Goal: Task Accomplishment & Management: Use online tool/utility

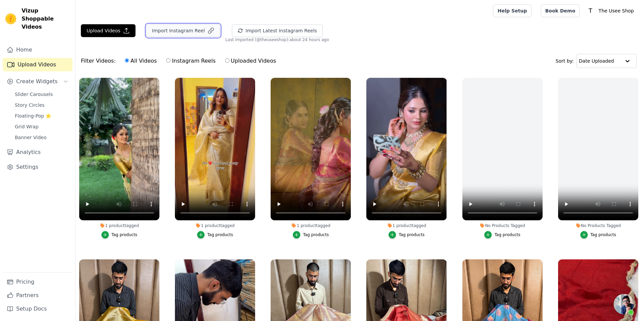
click at [177, 31] on button "Import Instagram Reel" at bounding box center [183, 30] width 74 height 13
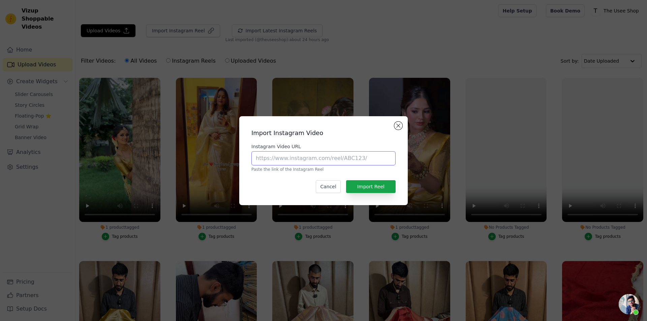
click at [292, 163] on input "Instagram Video URL" at bounding box center [323, 158] width 144 height 14
paste input "[URL][DOMAIN_NAME]"
type input "[URL][DOMAIN_NAME]"
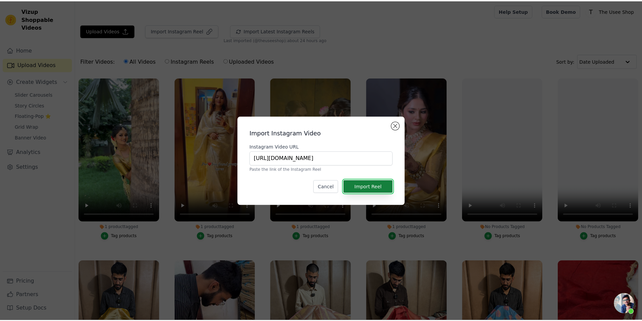
scroll to position [0, 0]
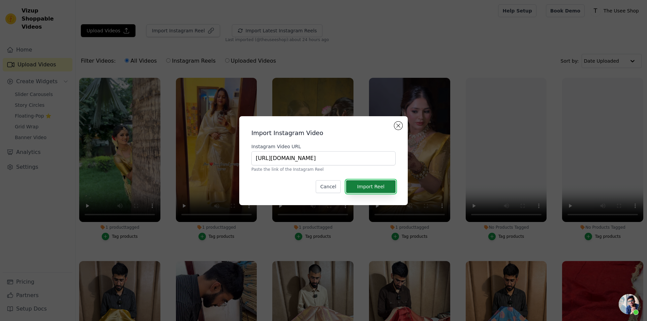
click at [383, 187] on button "Import Reel" at bounding box center [371, 186] width 50 height 13
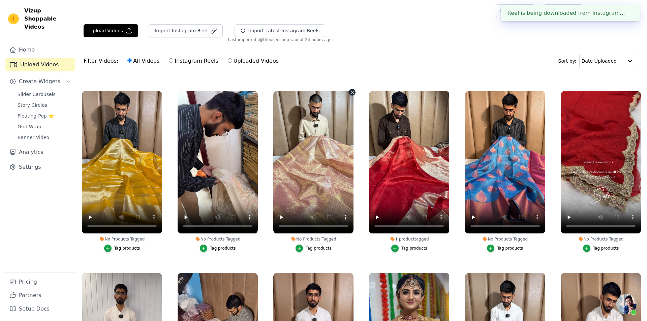
scroll to position [506, 0]
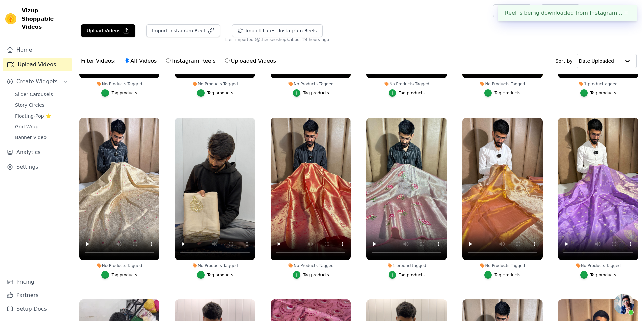
click at [598, 274] on button "Tag products" at bounding box center [598, 274] width 36 height 7
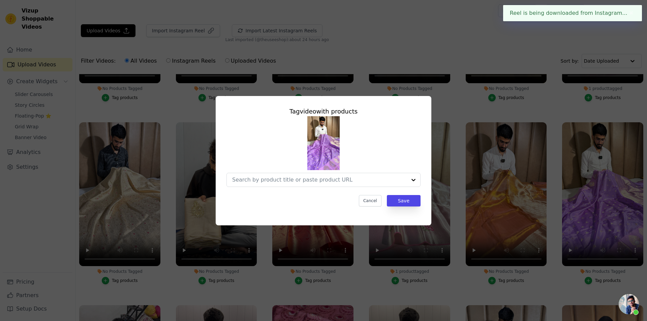
scroll to position [509, 0]
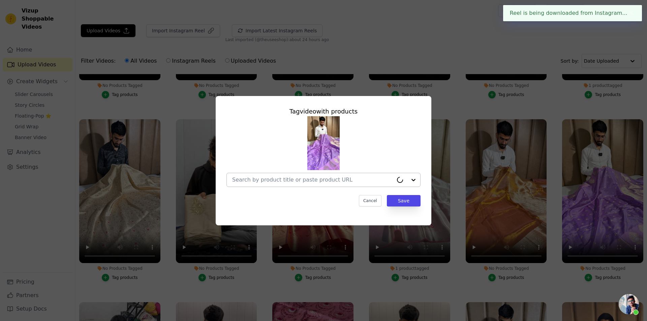
click at [311, 180] on input "No Products Tagged Tag video with products Cancel Save Tag products" at bounding box center [312, 180] width 161 height 6
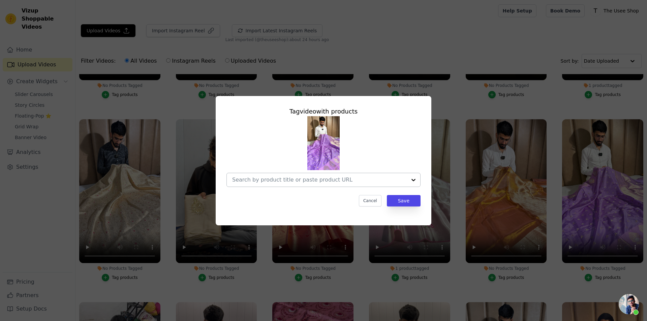
click at [296, 183] on div at bounding box center [319, 179] width 175 height 13
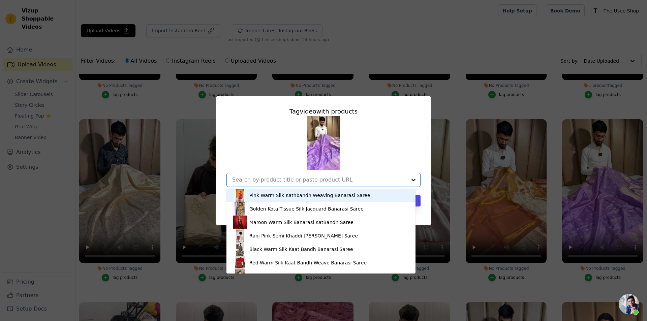
paste input "[URL][DOMAIN_NAME][PERSON_NAME]"
type input "[URL][DOMAIN_NAME][PERSON_NAME]"
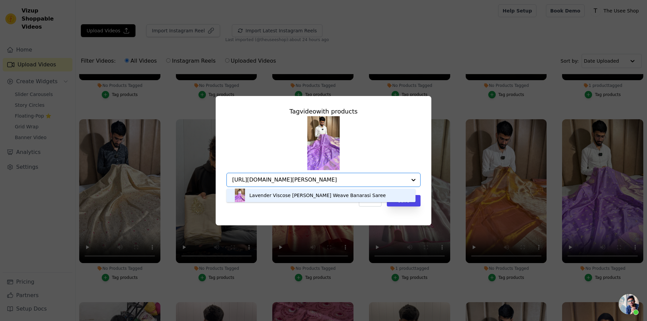
click at [308, 197] on div "Lavender Viscose [PERSON_NAME] Weave Banarasi Saree" at bounding box center [317, 195] width 137 height 7
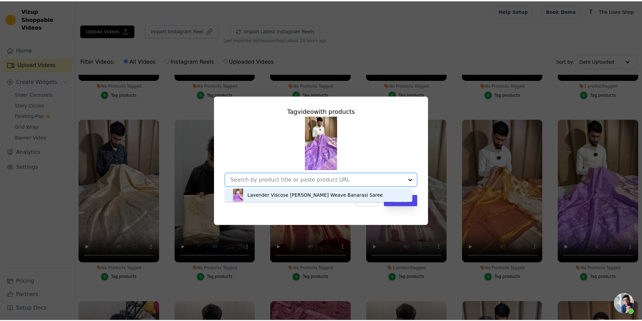
scroll to position [0, 0]
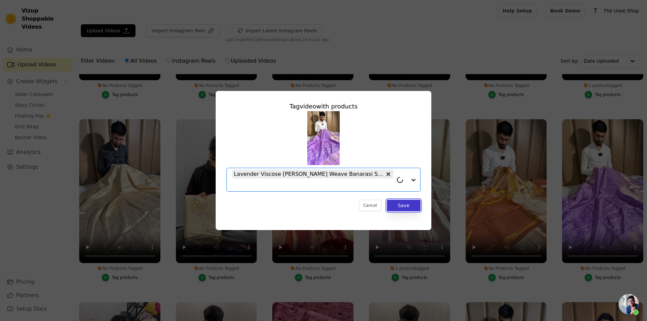
click at [403, 203] on button "Save" at bounding box center [404, 205] width 34 height 11
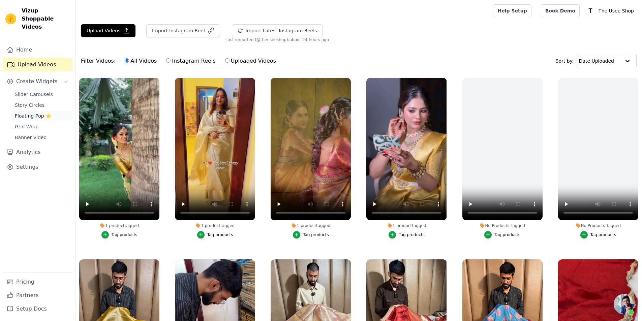
click at [45, 113] on span "Floating-Pop ⭐" at bounding box center [33, 116] width 36 height 7
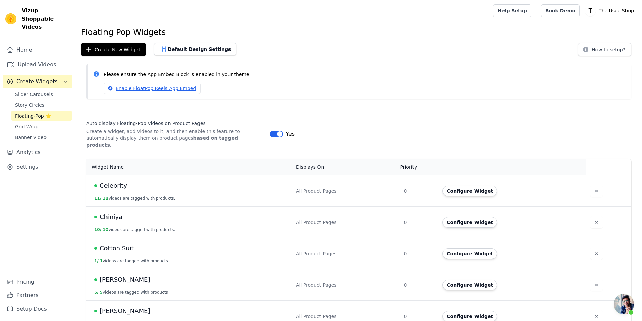
scroll to position [169, 0]
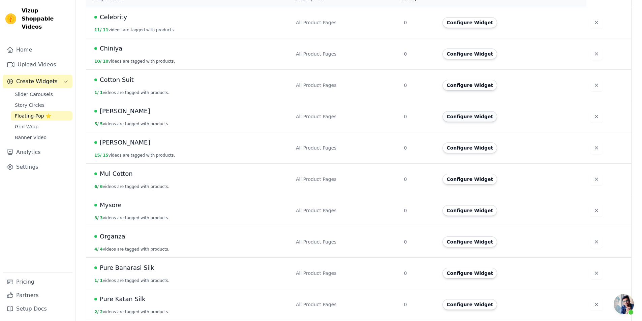
click at [466, 113] on button "Configure Widget" at bounding box center [470, 116] width 55 height 11
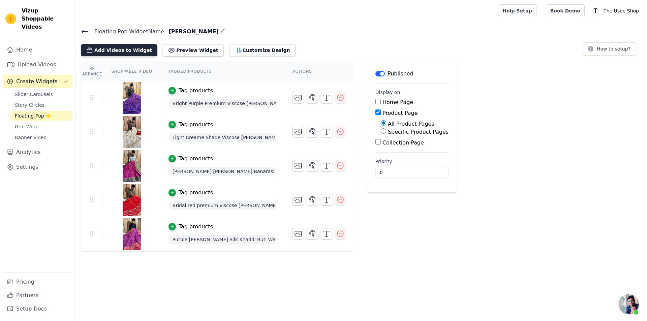
click at [129, 48] on button "Add Videos to Widget" at bounding box center [119, 50] width 77 height 12
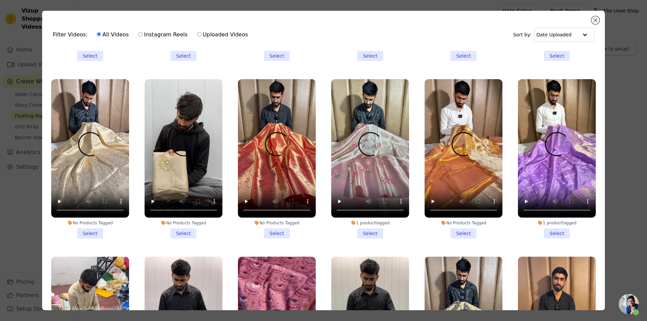
scroll to position [506, 0]
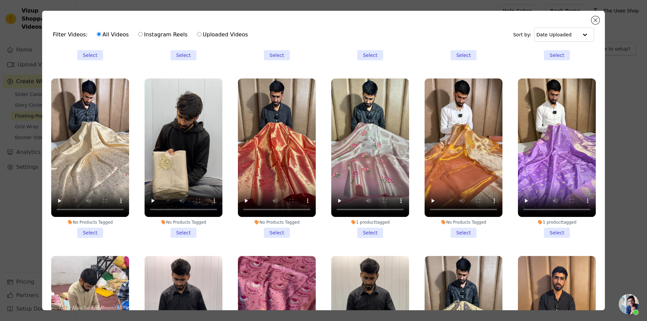
click at [553, 219] on li "1 product tagged Select" at bounding box center [557, 158] width 78 height 159
click at [0, 0] on input "1 product tagged Select" at bounding box center [0, 0] width 0 height 0
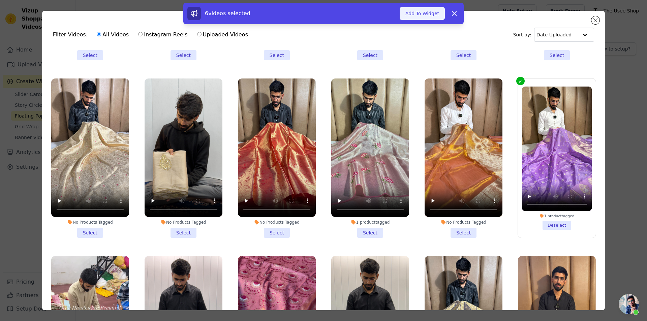
click at [423, 14] on button "Add To Widget" at bounding box center [422, 13] width 45 height 13
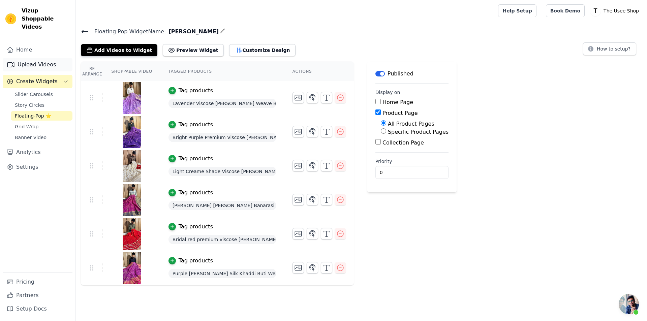
click at [38, 58] on link "Upload Videos" at bounding box center [38, 64] width 70 height 13
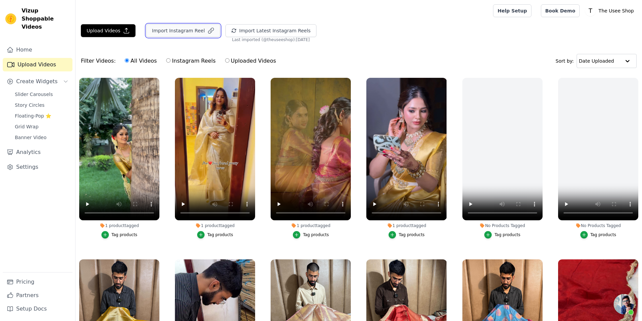
click at [194, 30] on button "Import Instagram Reel" at bounding box center [183, 30] width 74 height 13
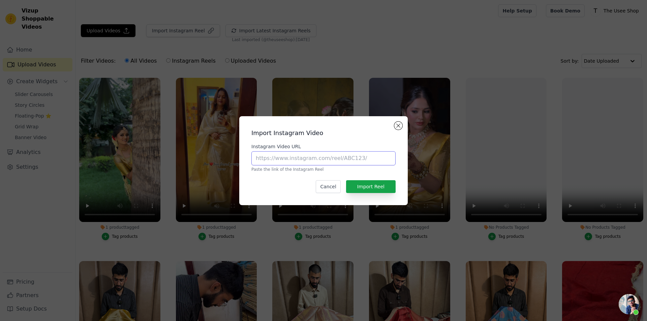
click at [318, 158] on input "Instagram Video URL" at bounding box center [323, 158] width 144 height 14
click at [340, 156] on input "Instagram Video URL" at bounding box center [323, 158] width 144 height 14
paste input "[URL][DOMAIN_NAME]"
type input "[URL][DOMAIN_NAME]"
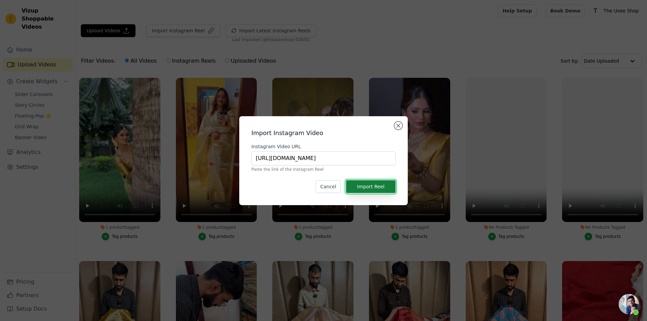
click at [369, 188] on button "Import Reel" at bounding box center [371, 186] width 50 height 13
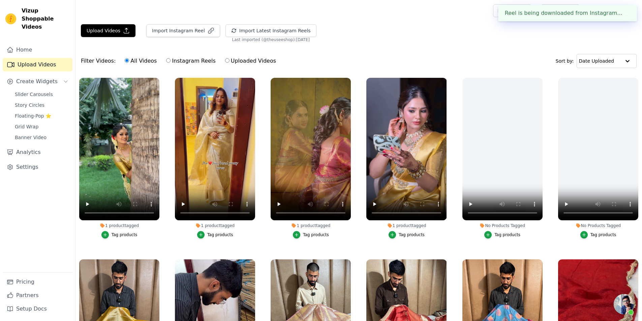
click at [342, 42] on div "Upload Videos Import Instagram Reel Import Latest Instagram Reels Import Latest…" at bounding box center [358, 33] width 567 height 18
click at [43, 100] on link "Story Circles" at bounding box center [42, 104] width 62 height 9
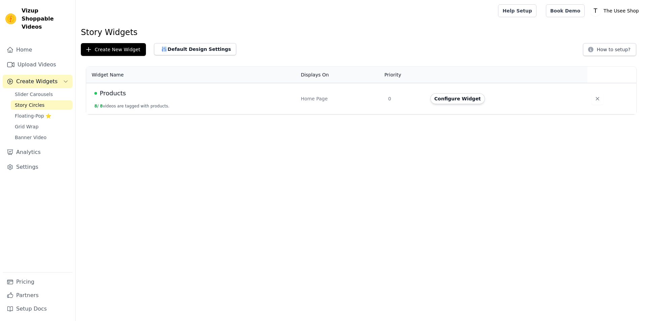
click at [457, 101] on button "Configure Widget" at bounding box center [457, 98] width 55 height 11
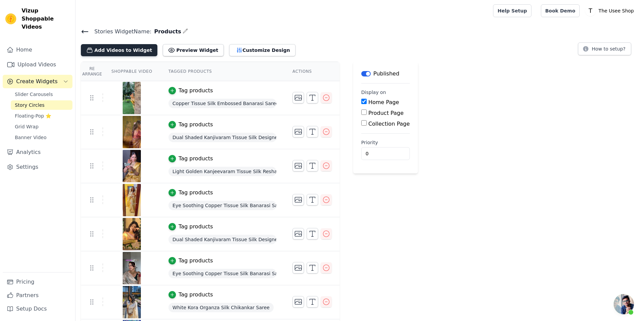
click at [125, 50] on button "Add Videos to Widget" at bounding box center [119, 50] width 77 height 12
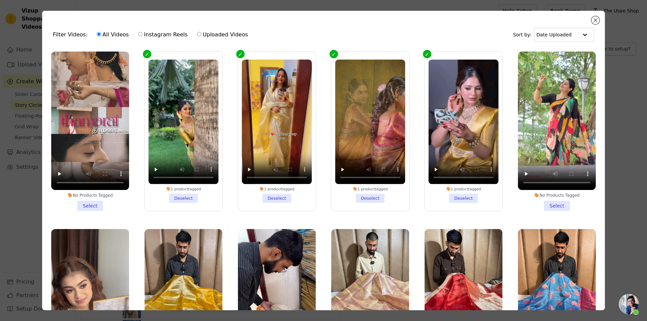
click at [94, 204] on li "No Products Tagged Select" at bounding box center [90, 131] width 78 height 159
click at [0, 0] on input "No Products Tagged Select" at bounding box center [0, 0] width 0 height 0
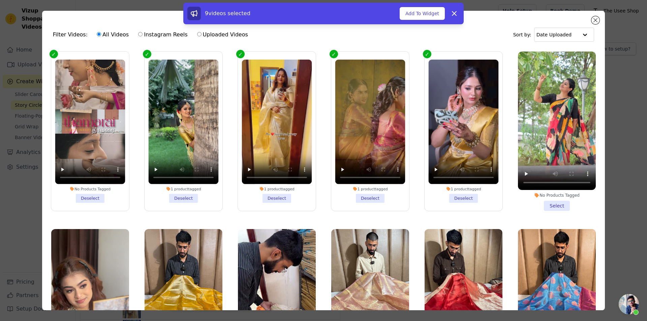
click at [548, 202] on li "No Products Tagged Select" at bounding box center [557, 131] width 78 height 159
click at [0, 0] on input "No Products Tagged Select" at bounding box center [0, 0] width 0 height 0
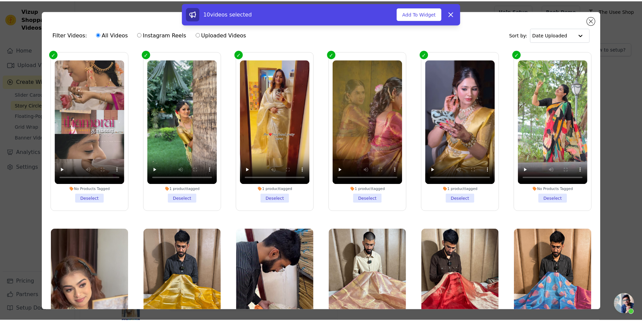
scroll to position [169, 0]
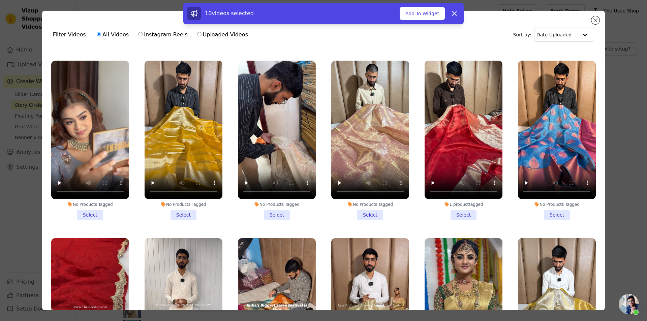
click at [84, 204] on li "No Products Tagged Select" at bounding box center [90, 140] width 78 height 159
click at [0, 0] on input "No Products Tagged Select" at bounding box center [0, 0] width 0 height 0
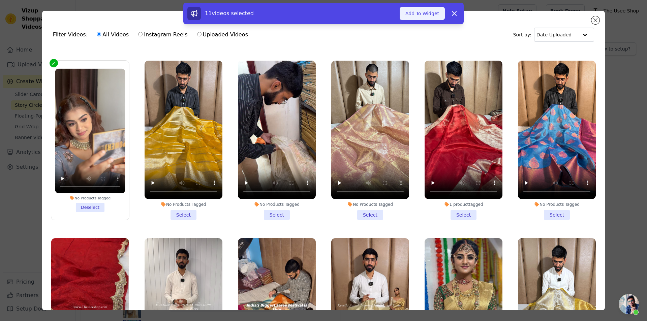
click at [419, 12] on button "Add To Widget" at bounding box center [422, 13] width 45 height 13
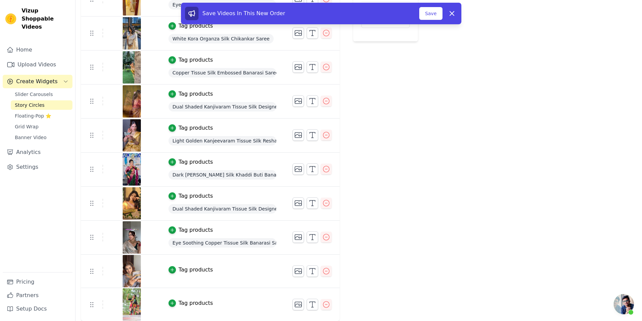
scroll to position [0, 0]
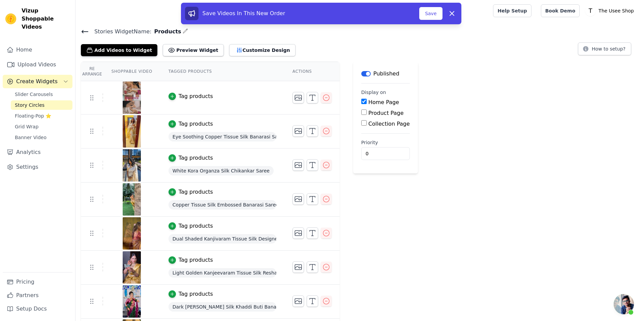
click at [179, 97] on div "Tag products" at bounding box center [196, 96] width 34 height 8
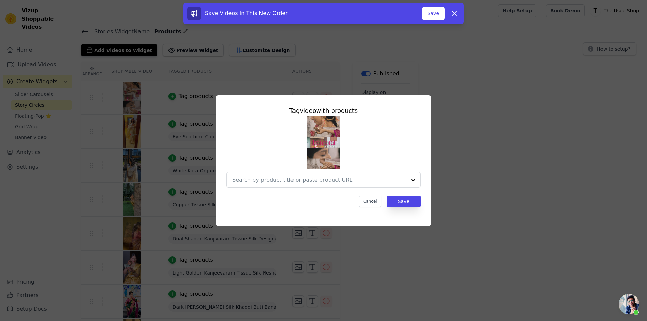
click at [479, 177] on div "Tag video with products Cancel Save" at bounding box center [324, 161] width 626 height 152
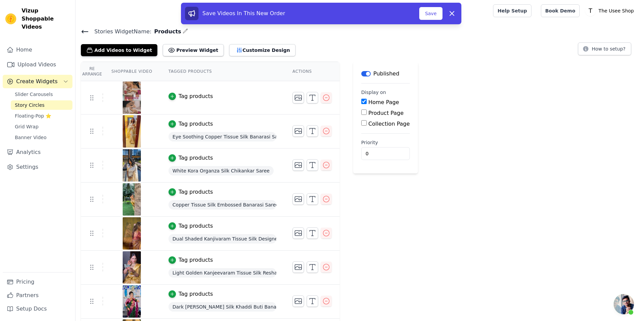
click at [479, 177] on div "Re Arrange Shoppable Video Tagged Products Actions Tag video with products Canc…" at bounding box center [358, 258] width 567 height 392
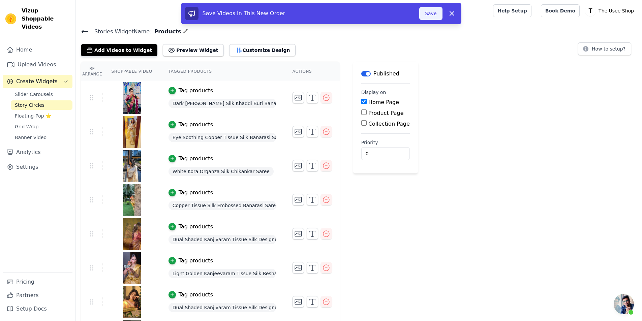
click at [440, 11] on button "Save" at bounding box center [430, 13] width 23 height 13
click at [439, 12] on button "Save" at bounding box center [430, 13] width 23 height 13
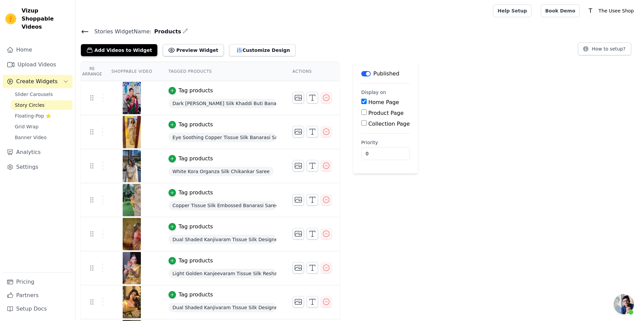
click at [82, 30] on icon at bounding box center [85, 32] width 8 height 8
